Goal: Use online tool/utility: Utilize a website feature to perform a specific function

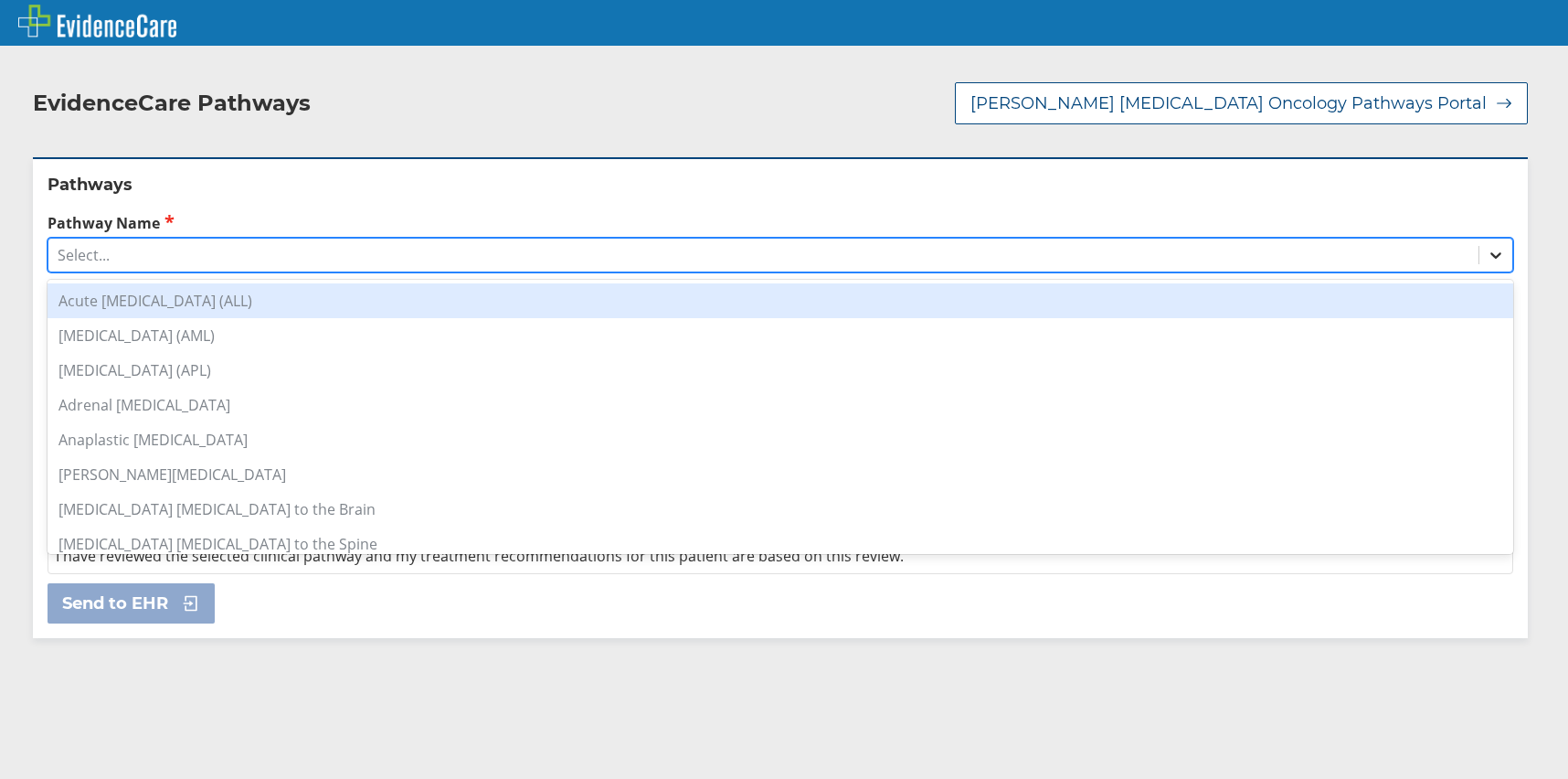
click at [1487, 251] on icon at bounding box center [1496, 255] width 19 height 19
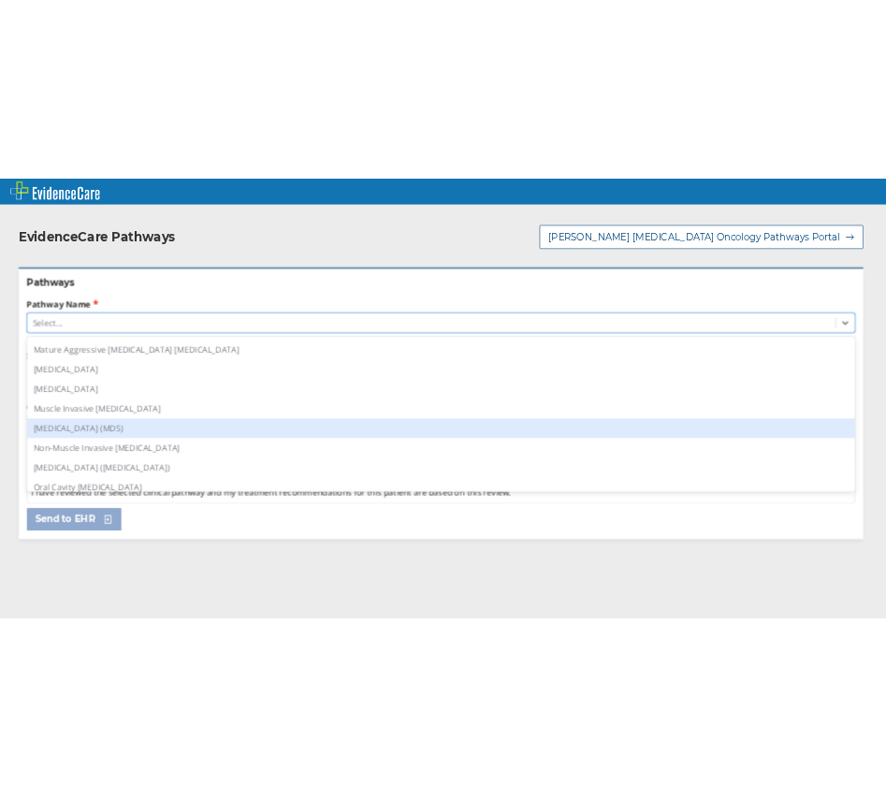
scroll to position [1122, 0]
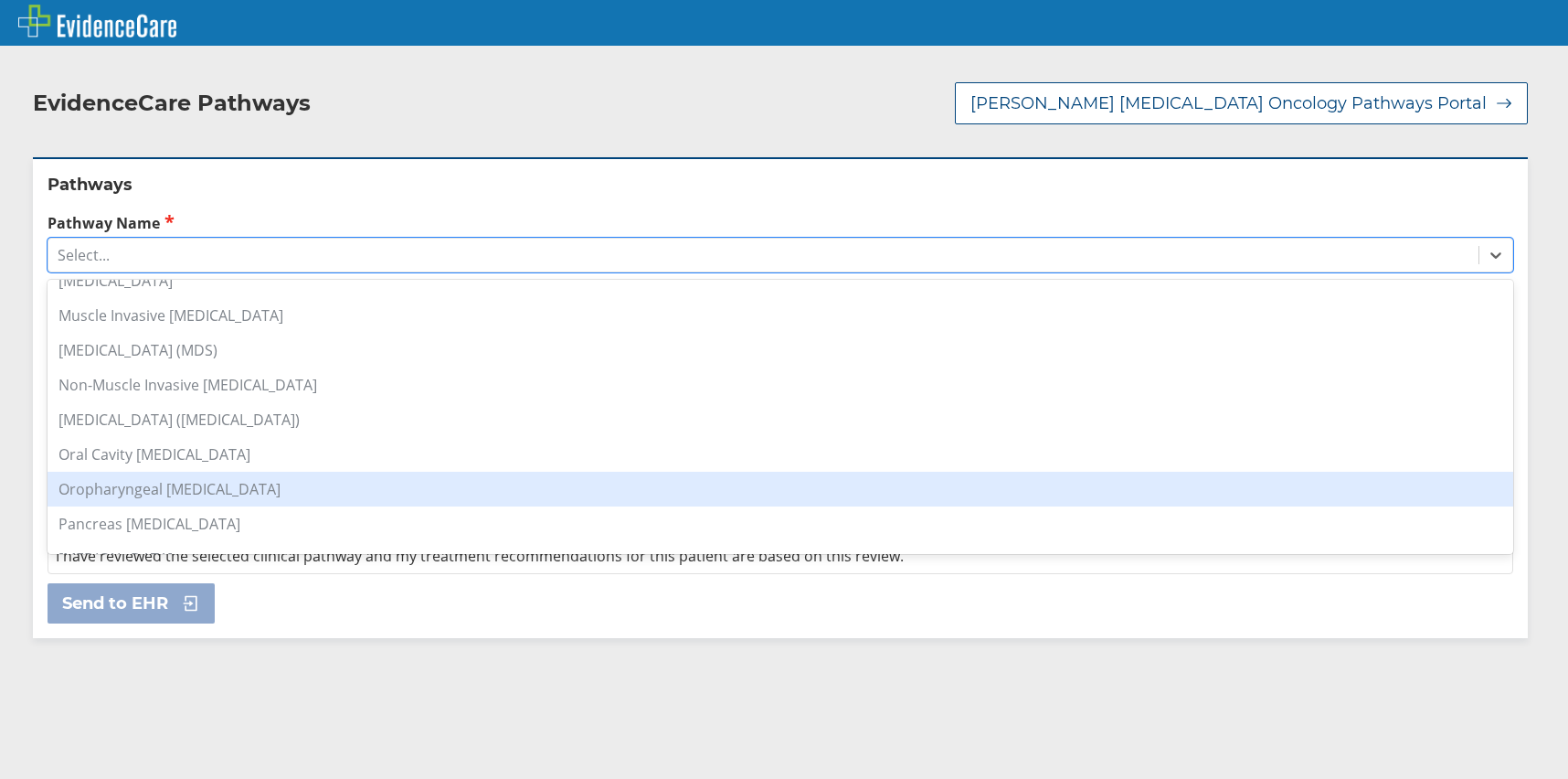
click at [295, 489] on div "Oropharyngeal [MEDICAL_DATA]" at bounding box center [781, 490] width 1465 height 35
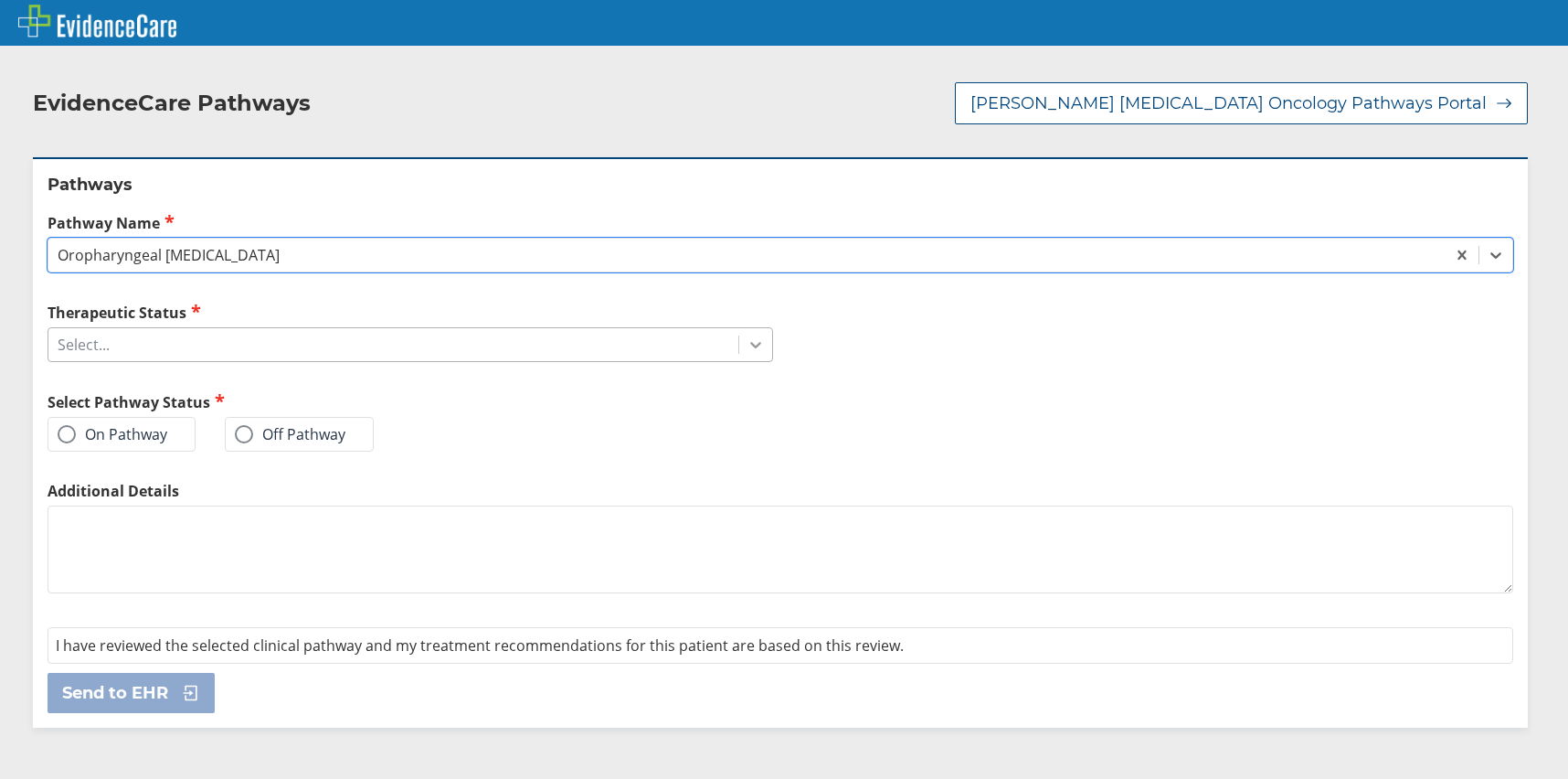
click at [750, 346] on icon at bounding box center [755, 346] width 11 height 7
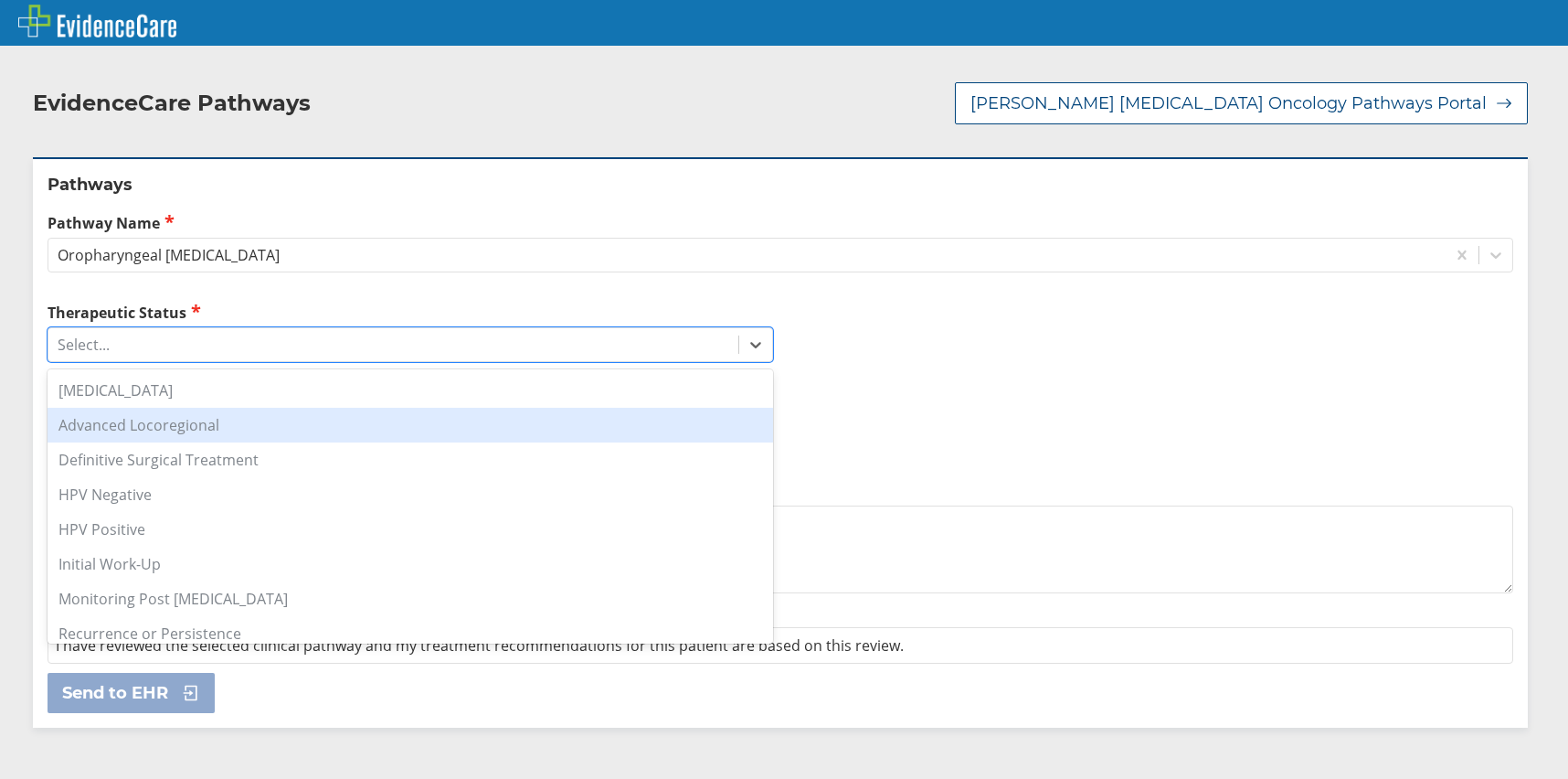
click at [229, 418] on div "Advanced Locoregional" at bounding box center [410, 425] width 726 height 35
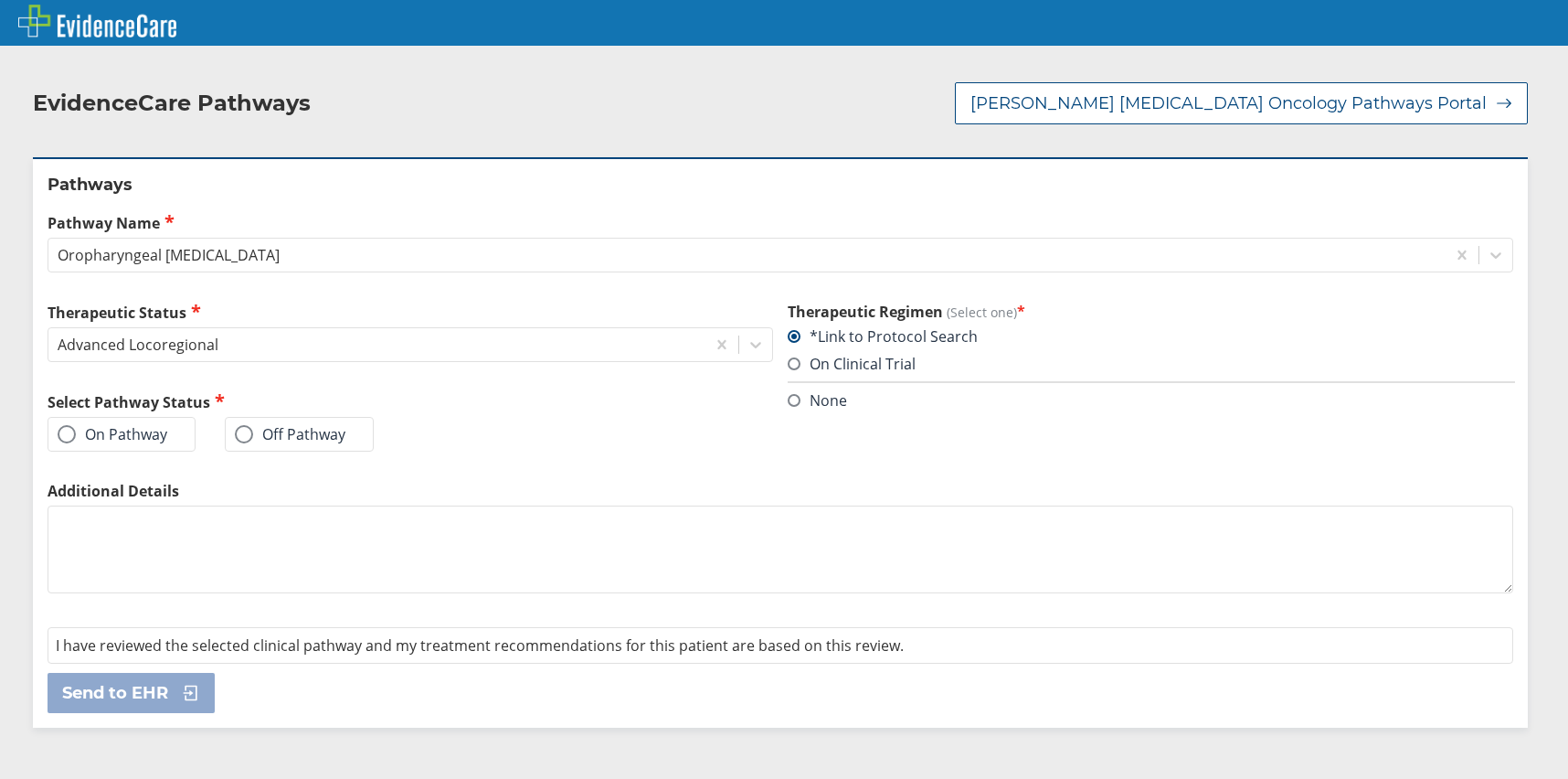
click at [165, 429] on div "On Pathway" at bounding box center [122, 434] width 148 height 35
click at [74, 443] on label "On Pathway" at bounding box center [112, 434] width 109 height 19
click at [0, 0] on input "On Pathway" at bounding box center [0, 0] width 0 height 0
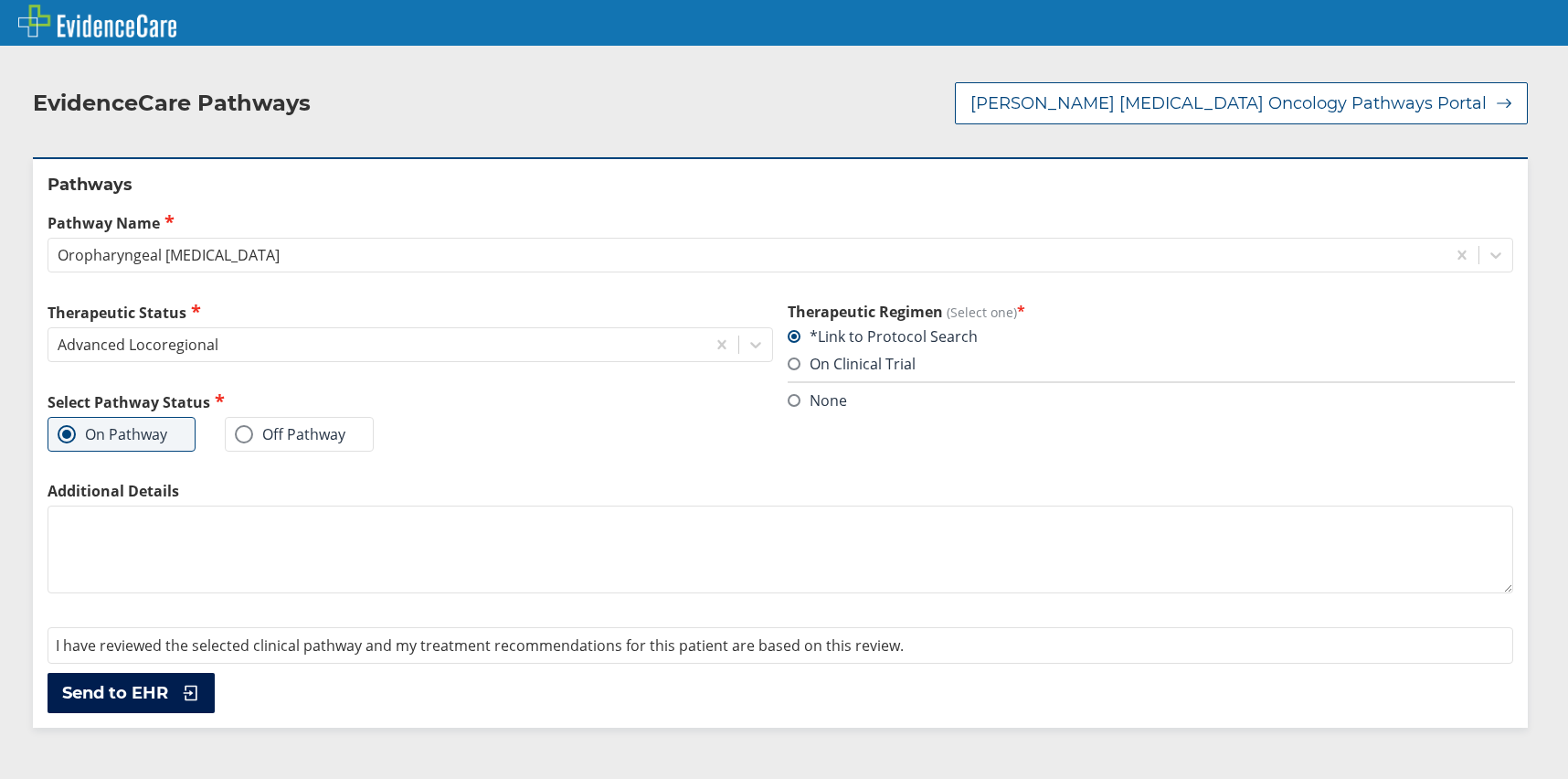
click at [155, 685] on span "Send to EHR" at bounding box center [115, 693] width 106 height 22
